Goal: Task Accomplishment & Management: Use online tool/utility

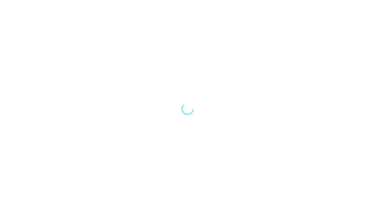
select select "Song"
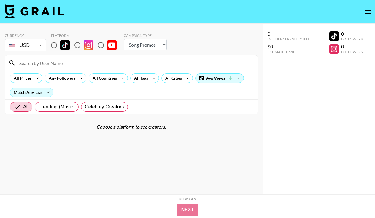
click at [236, 72] on div "All Prices Any Followers All Countries All Tags All Cities Avg Views Match Any …" at bounding box center [131, 85] width 253 height 29
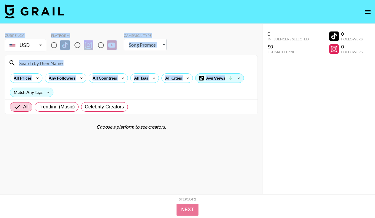
drag, startPoint x: 236, startPoint y: 72, endPoint x: 356, endPoint y: 26, distance: 128.4
click at [360, 23] on section "Currency USD USD ​ Platform Campaign Type Choose Type... Song Promos Brand Prom…" at bounding box center [187, 121] width 375 height 242
click at [367, 12] on icon "open drawer" at bounding box center [368, 12] width 5 height 4
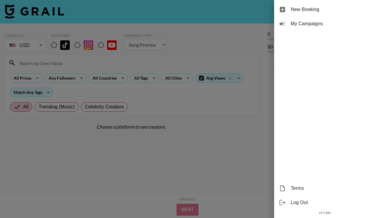
click at [194, 31] on div at bounding box center [187, 109] width 375 height 218
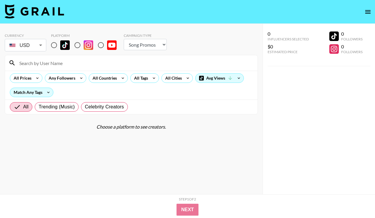
click at [367, 9] on icon "open drawer" at bounding box center [368, 11] width 7 height 7
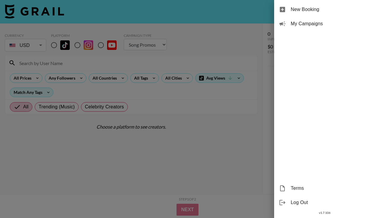
click at [313, 21] on span "My Campaigns" at bounding box center [331, 23] width 80 height 7
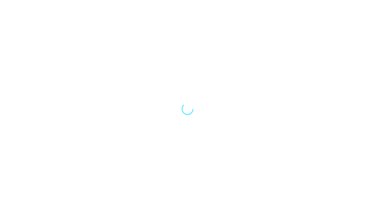
select select "Song"
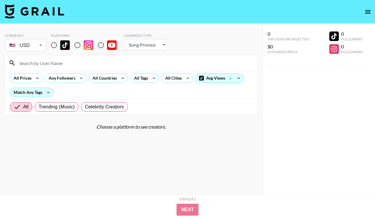
click at [40, 61] on input at bounding box center [135, 63] width 238 height 10
type input "unease"
drag, startPoint x: 40, startPoint y: 61, endPoint x: 54, endPoint y: 47, distance: 21.0
click at [54, 47] on input "radio" at bounding box center [54, 45] width 12 height 12
radio input "true"
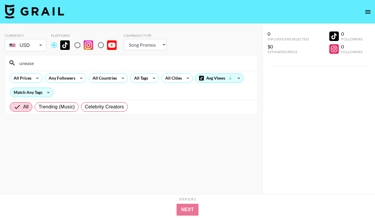
click at [38, 62] on input "unease" at bounding box center [135, 63] width 238 height 10
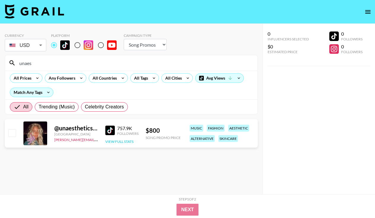
type input "unaes"
click at [118, 142] on button "View Full Stats" at bounding box center [119, 141] width 28 height 4
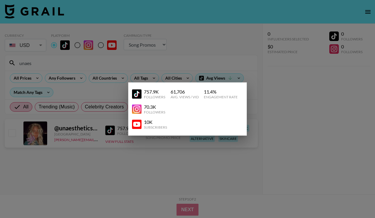
click at [328, 71] on div at bounding box center [187, 109] width 375 height 218
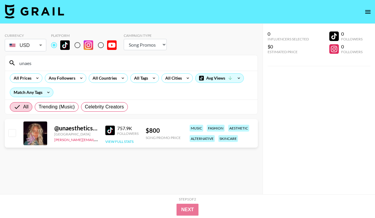
click at [125, 142] on button "View Full Stats" at bounding box center [119, 141] width 28 height 4
